Goal: Task Accomplishment & Management: Use online tool/utility

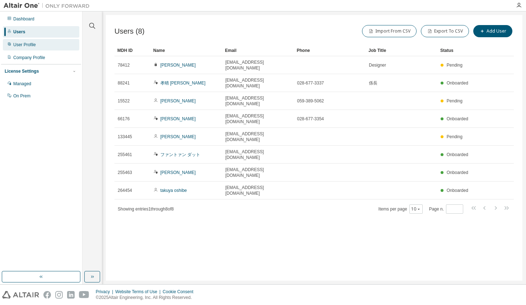
click at [29, 44] on div "User Profile" at bounding box center [24, 45] width 23 height 6
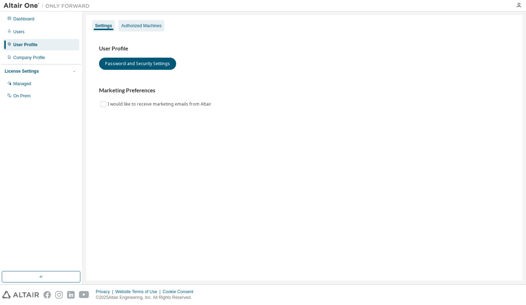
click at [153, 25] on div "Authorized Machines" at bounding box center [141, 26] width 40 height 6
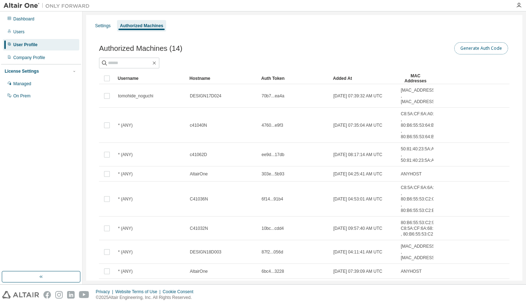
click at [491, 50] on button "Generate Auth Code" at bounding box center [481, 48] width 54 height 12
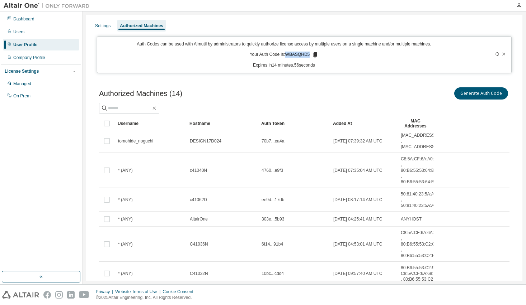
drag, startPoint x: 285, startPoint y: 54, endPoint x: 307, endPoint y: 54, distance: 21.5
click at [307, 54] on p "Your Auth Code is: WBASQHD5" at bounding box center [284, 55] width 69 height 6
copy p "WBASQHD5"
